Goal: Task Accomplishment & Management: Manage account settings

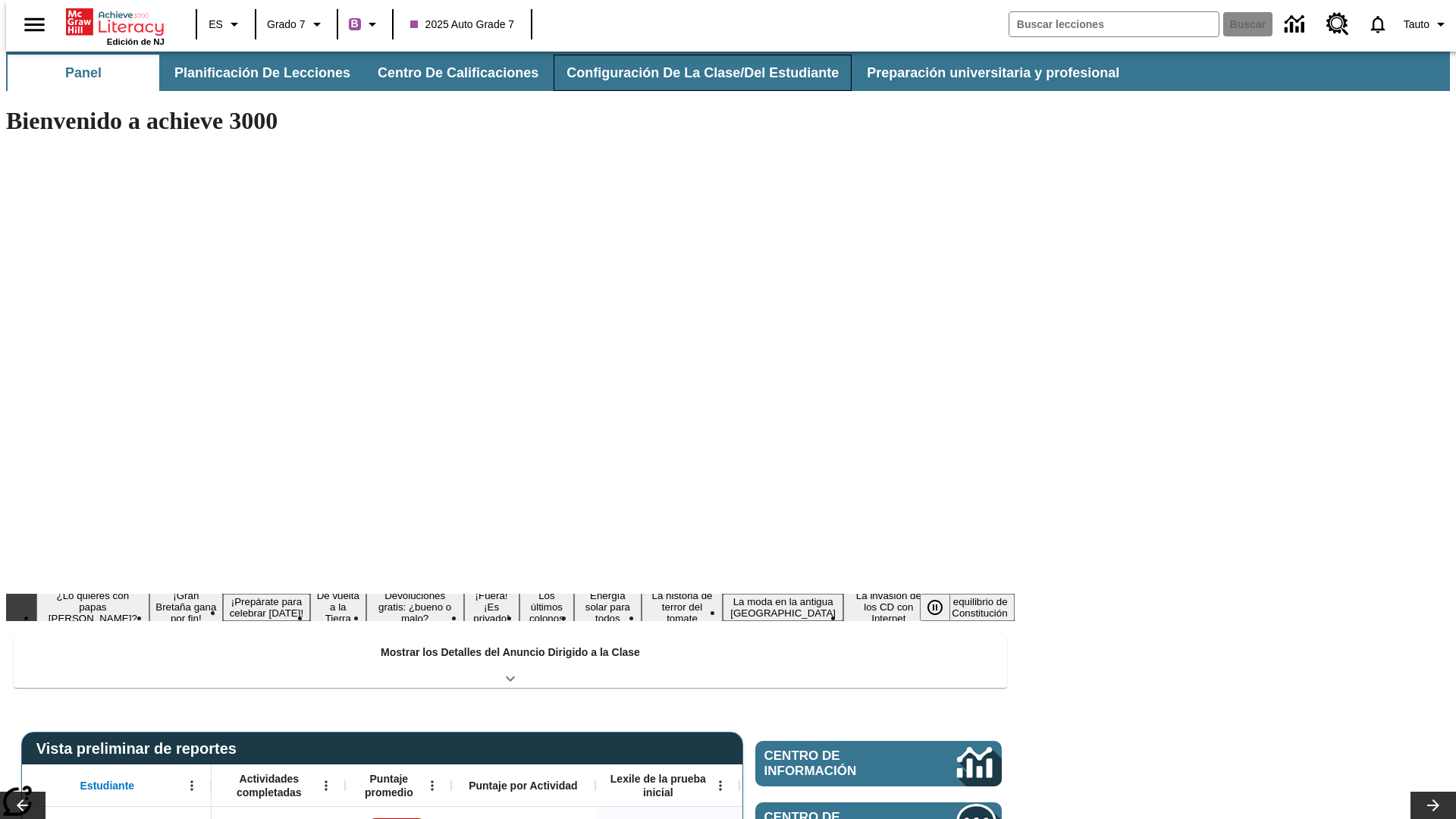
click at [686, 73] on button "Configuración de la clase/del estudiante" at bounding box center [703, 73] width 298 height 36
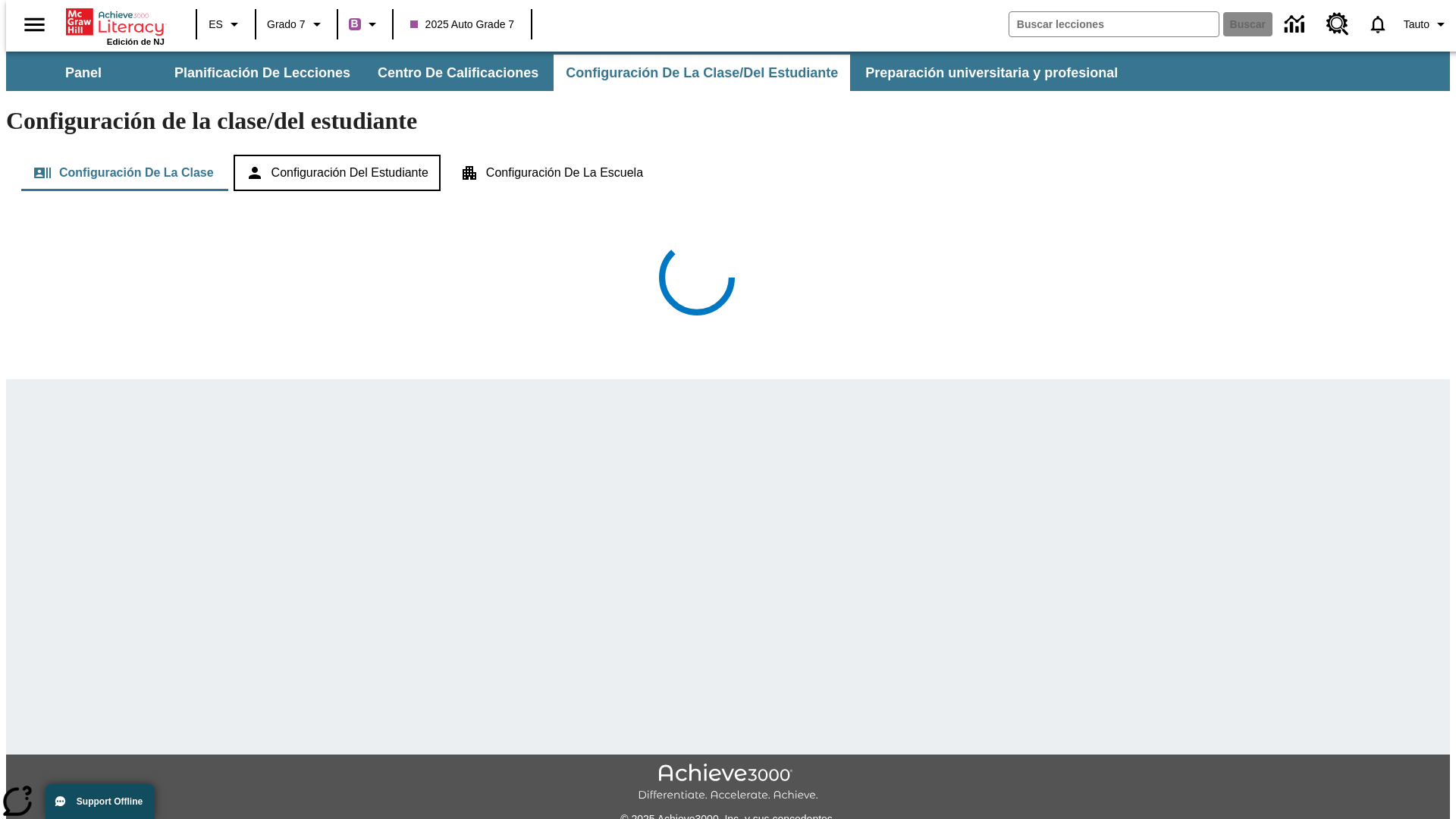
click at [338, 155] on button "Configuración del estudiante" at bounding box center [337, 173] width 207 height 36
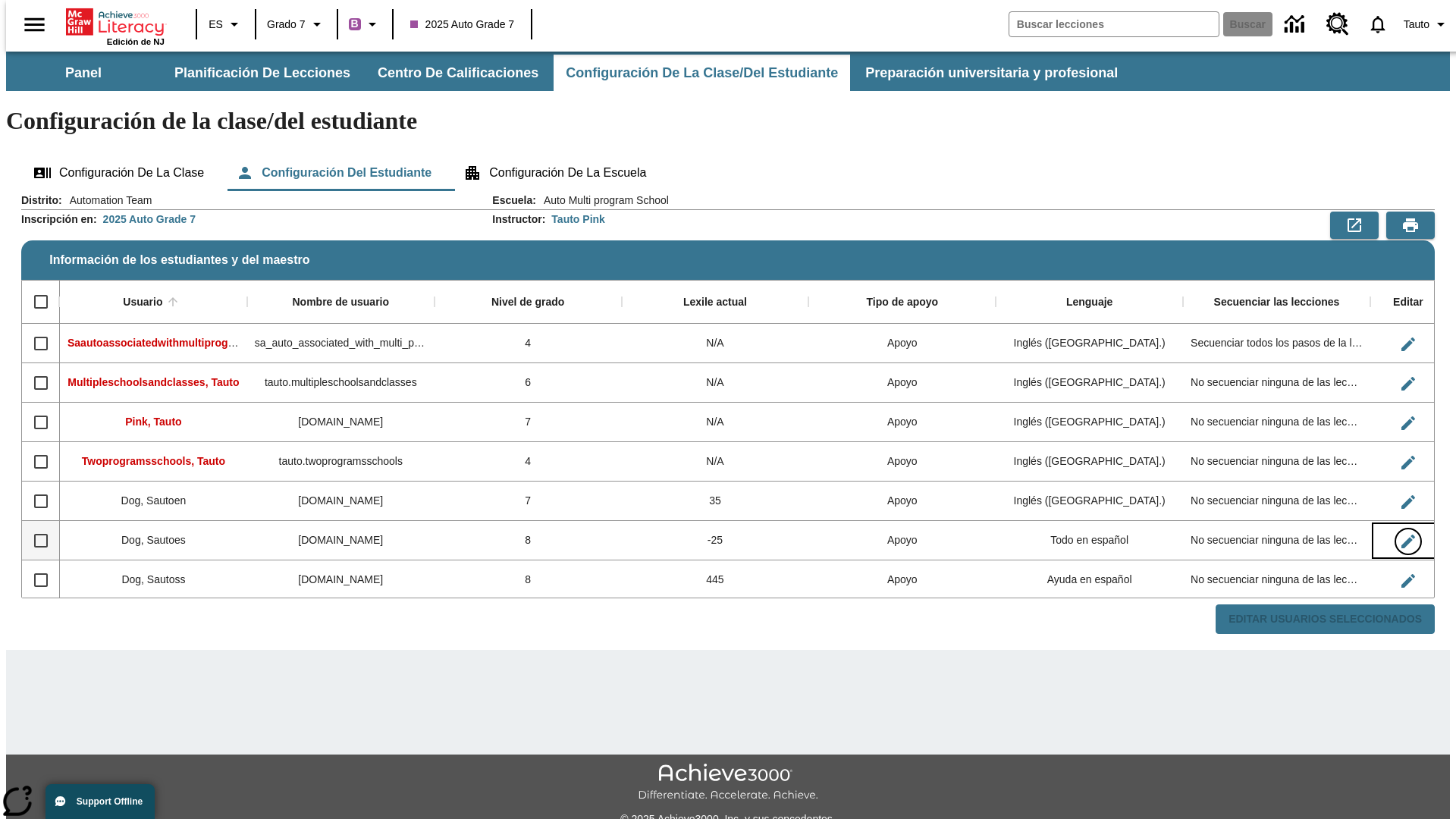
click at [1401, 535] on icon "Editar Usuario" at bounding box center [1408, 542] width 14 height 14
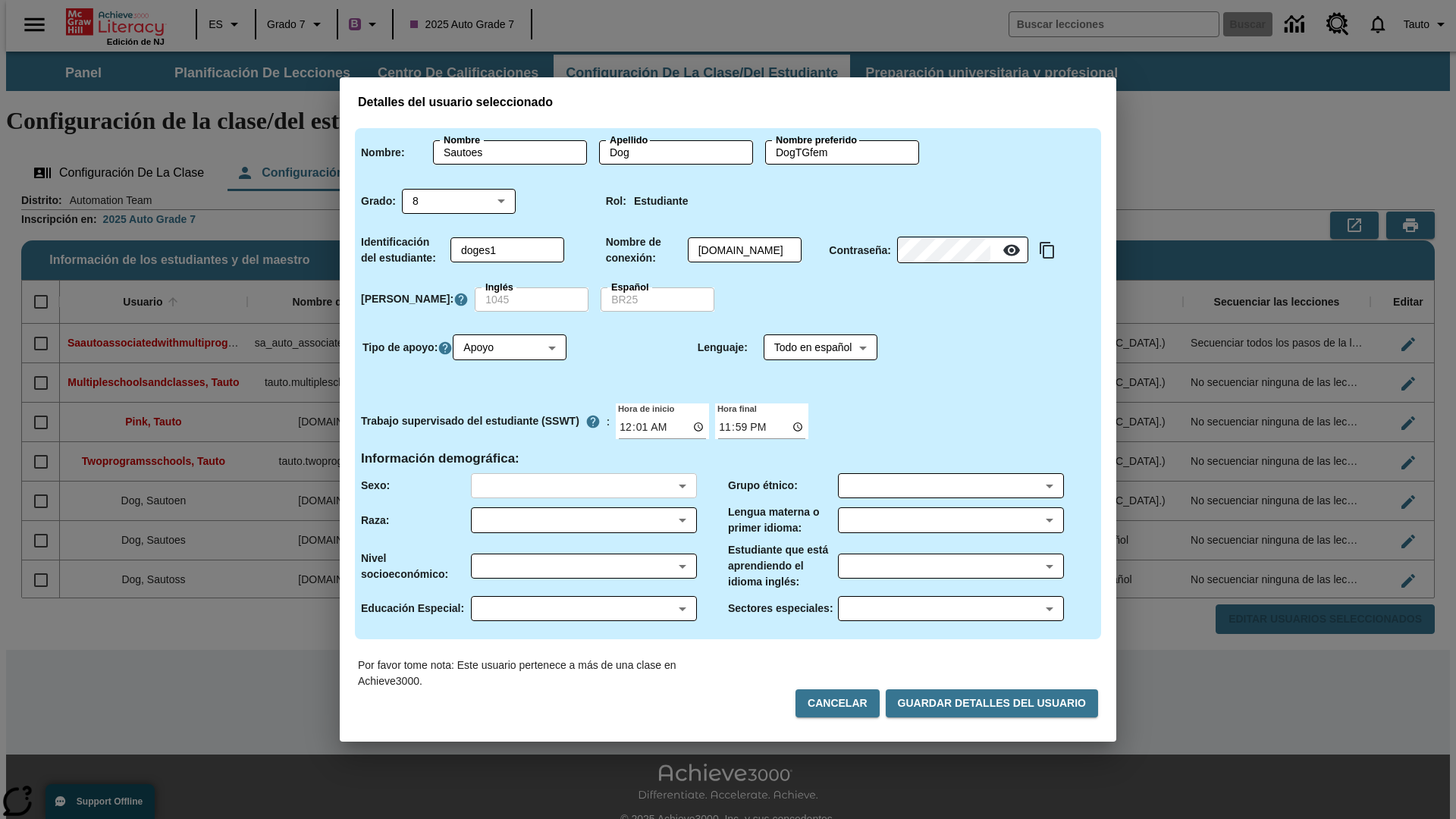
click at [583, 485] on body "Saltar al contenido principal Edición de NJ ES Grado 7 B 2025 Auto Grade 7 Busc…" at bounding box center [728, 452] width 1444 height 801
click at [583, 520] on body "Saltar al contenido principal Edición de NJ ES Grado 7 B 2025 Auto Grade 7 Busc…" at bounding box center [728, 452] width 1444 height 801
click at [583, 566] on body "Saltar al contenido principal Edición de NJ ES Grado 7 B 2025 Auto Grade 7 Busc…" at bounding box center [728, 452] width 1444 height 801
click at [583, 608] on body "Saltar al contenido principal Edición de NJ ES Grado 7 B 2025 Auto Grade 7 Busc…" at bounding box center [728, 452] width 1444 height 801
click at [951, 485] on body "Saltar al contenido principal Edición de NJ ES Grado 7 B 2025 Auto Grade 7 Busc…" at bounding box center [728, 452] width 1444 height 801
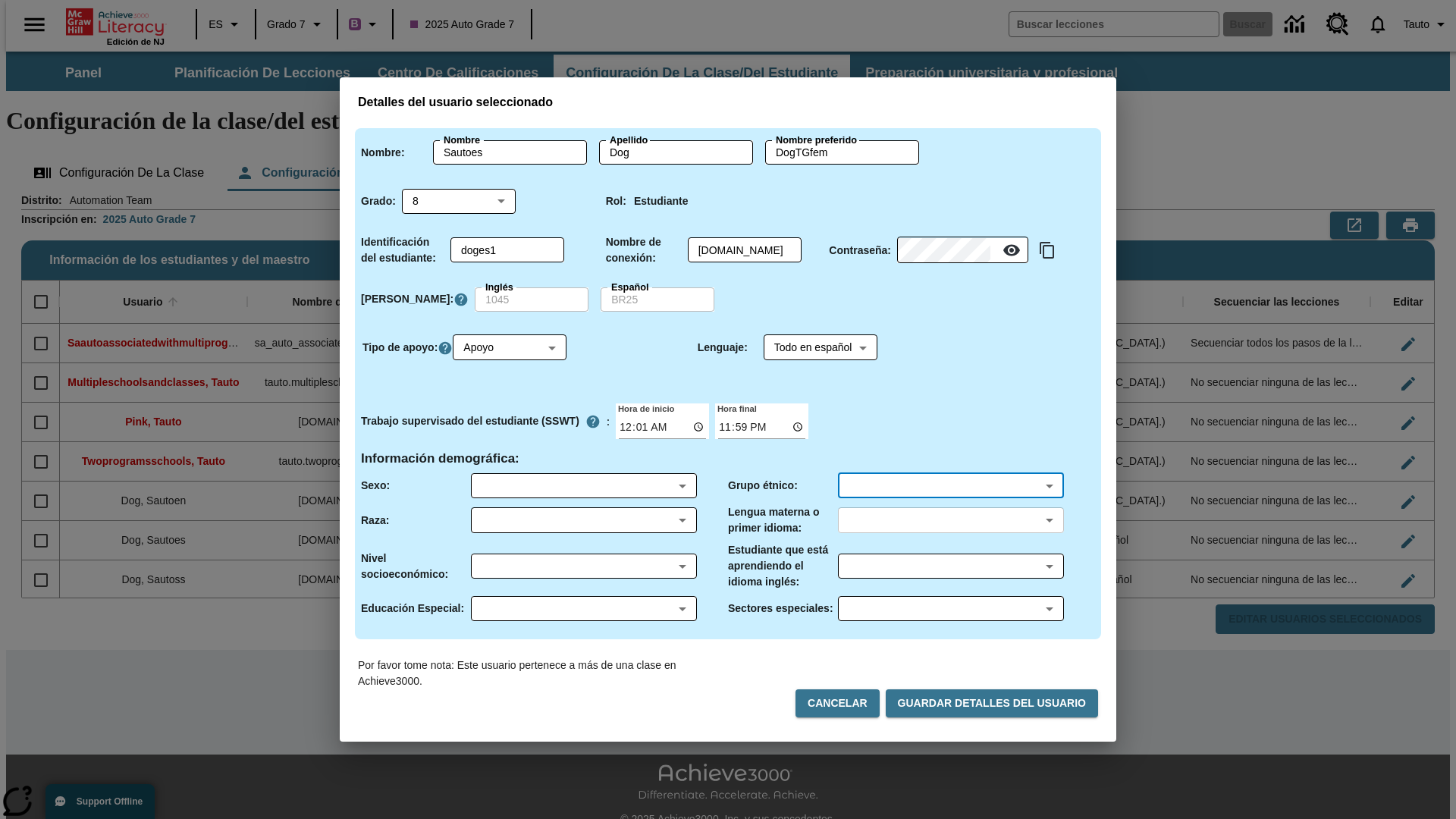
click at [951, 520] on body "Saltar al contenido principal Edición de NJ ES Grado 7 B 2025 Auto Grade 7 Busc…" at bounding box center [728, 452] width 1444 height 801
click at [951, 566] on body "Saltar al contenido principal Edición de NJ ES Grado 7 B 2025 Auto Grade 7 Busc…" at bounding box center [728, 452] width 1444 height 801
